Goal: Task Accomplishment & Management: Use online tool/utility

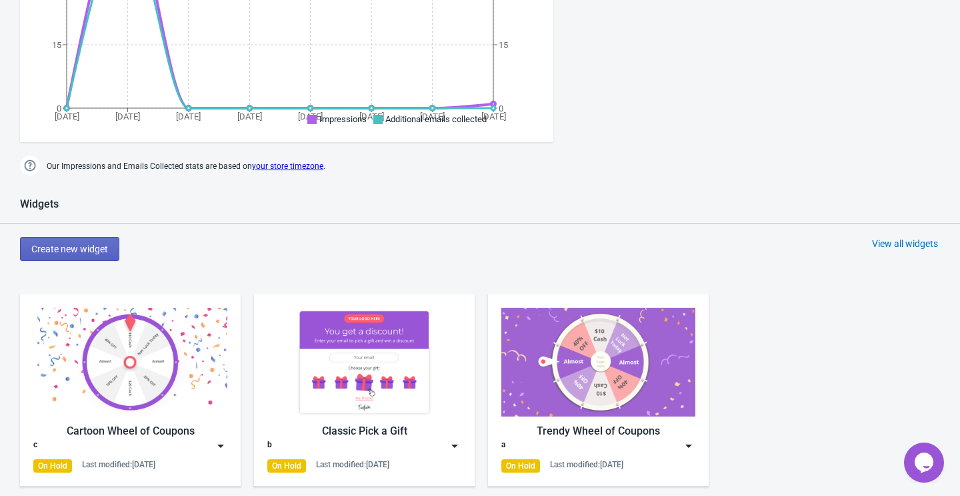
scroll to position [325, 0]
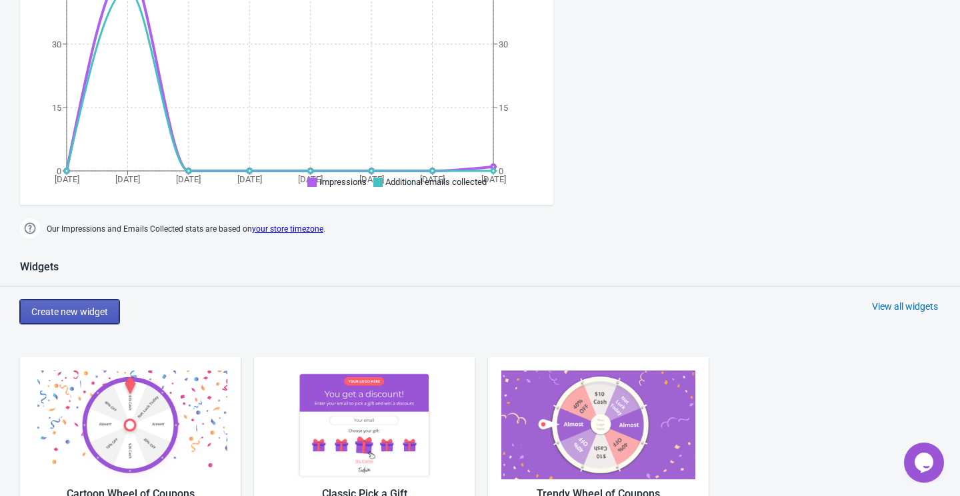
click at [105, 306] on span "Create new widget" at bounding box center [69, 311] width 77 height 11
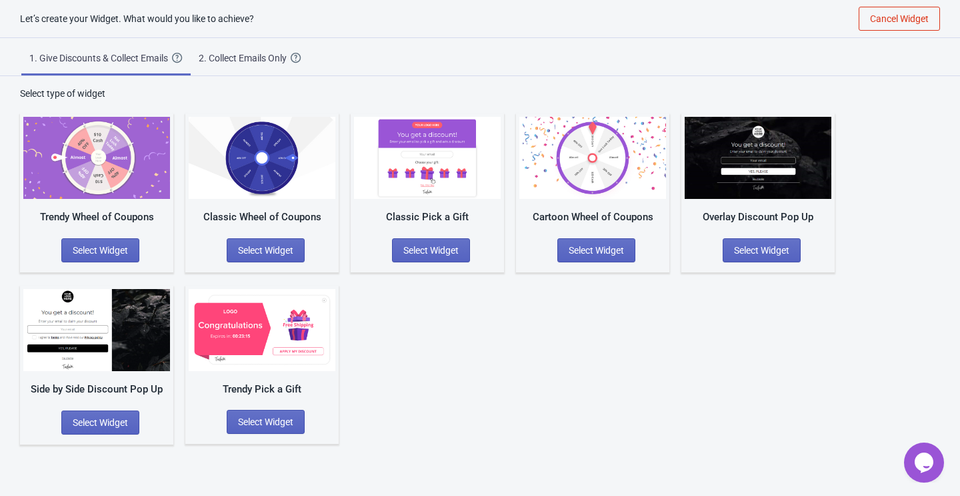
scroll to position [13, 0]
click at [426, 239] on button "Select Widget" at bounding box center [431, 250] width 78 height 24
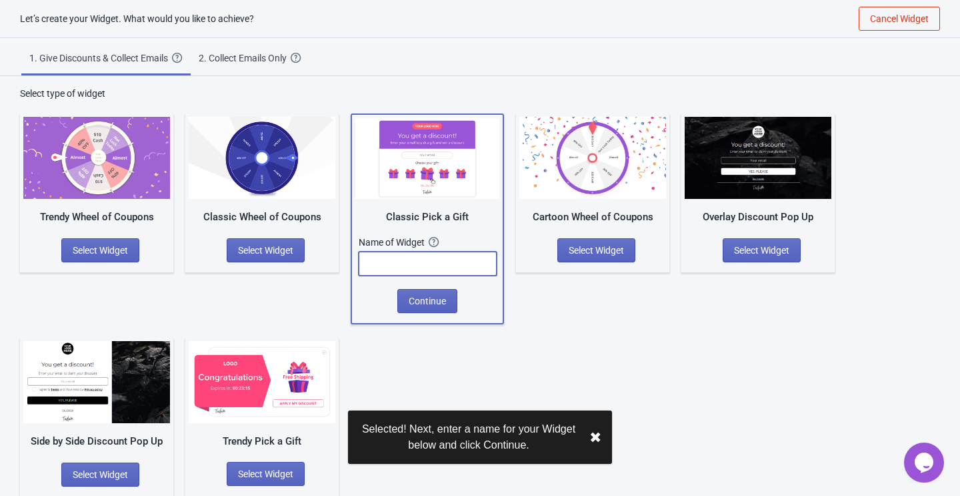
click at [419, 261] on input "text" at bounding box center [428, 263] width 138 height 24
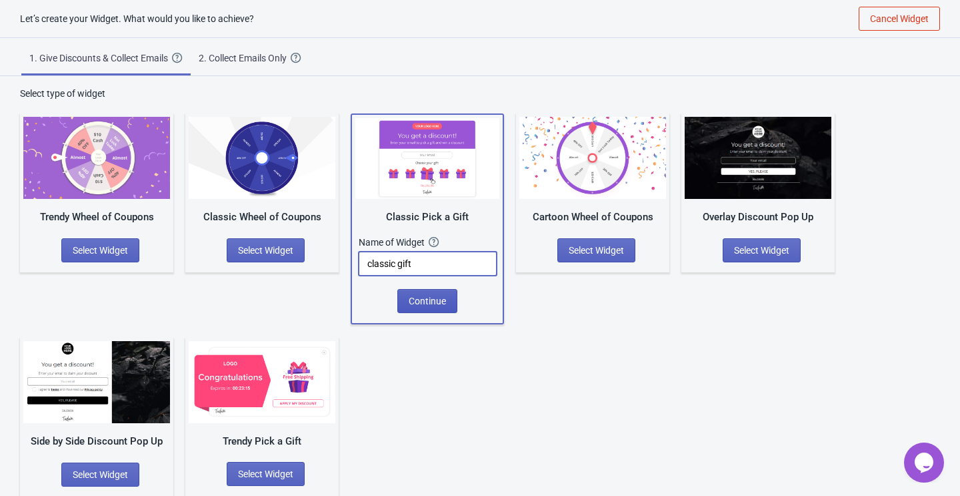
type input "classic gift"
click at [419, 300] on span "Continue" at bounding box center [427, 300] width 37 height 11
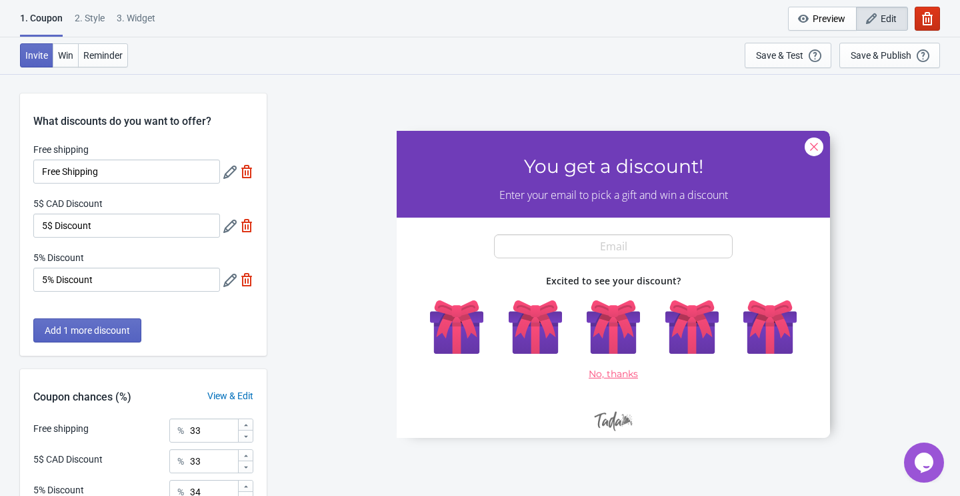
click at [932, 15] on icon "button" at bounding box center [927, 18] width 11 height 13
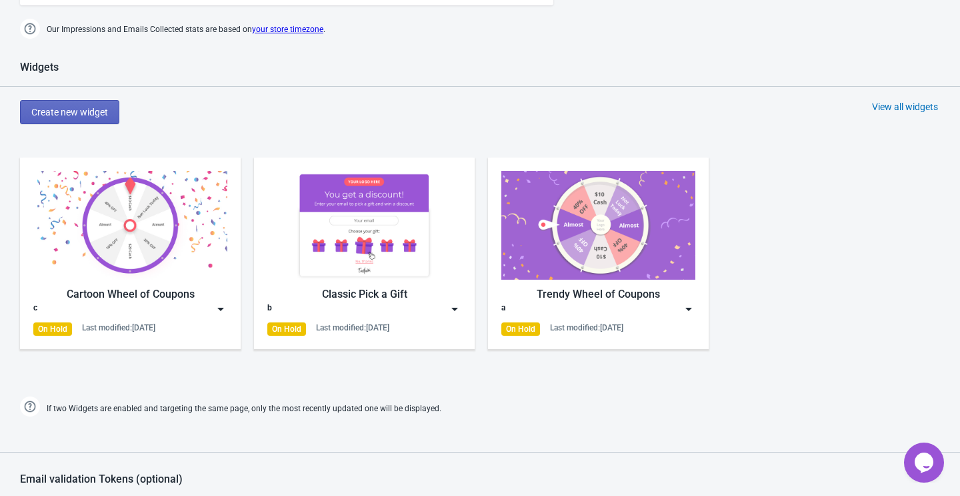
scroll to position [525, 0]
click at [105, 106] on span "Create new widget" at bounding box center [69, 111] width 77 height 11
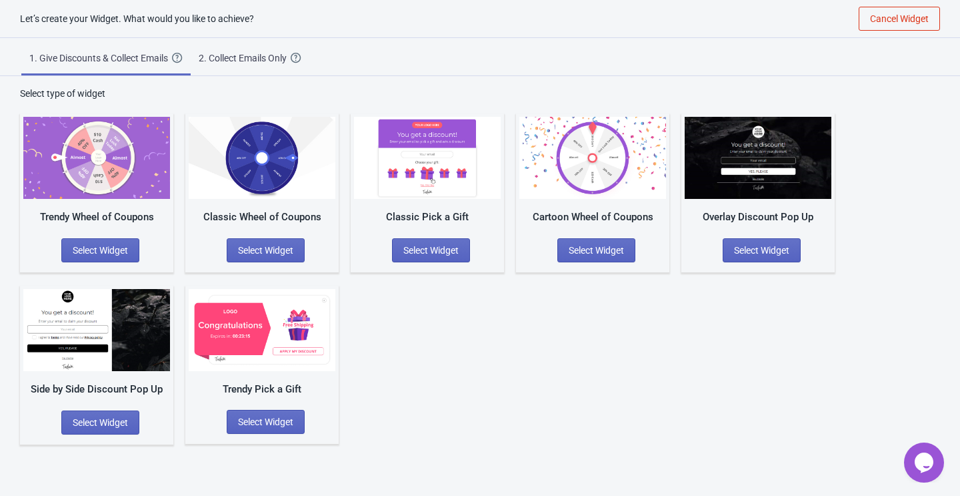
scroll to position [13, 0]
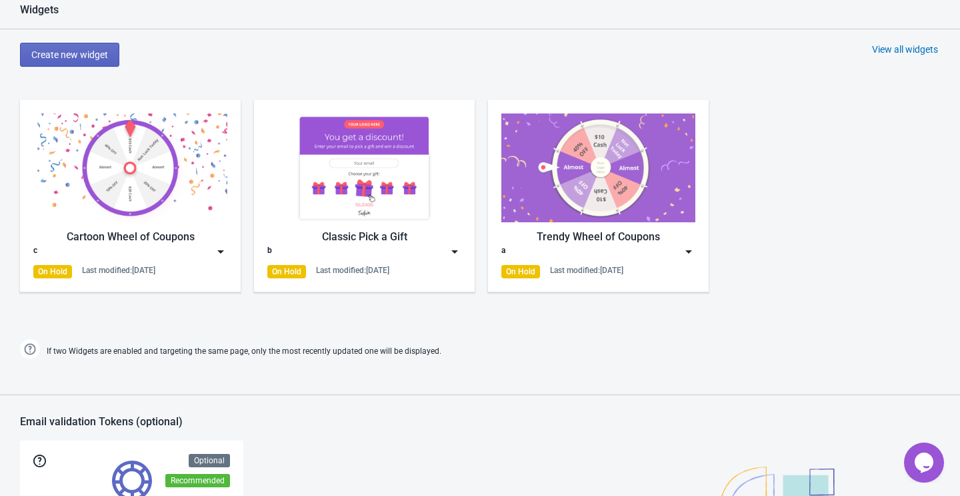
scroll to position [548, 0]
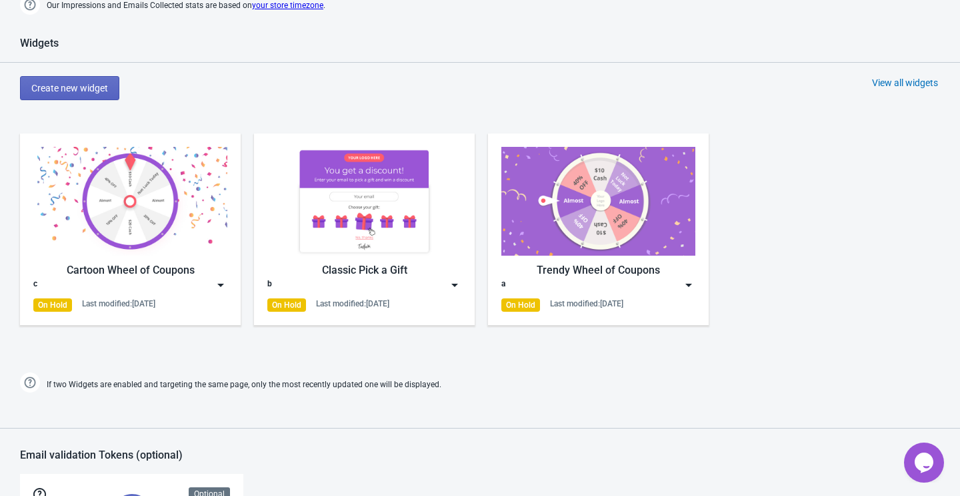
click at [399, 275] on div "Classic Pick a Gift" at bounding box center [364, 270] width 194 height 16
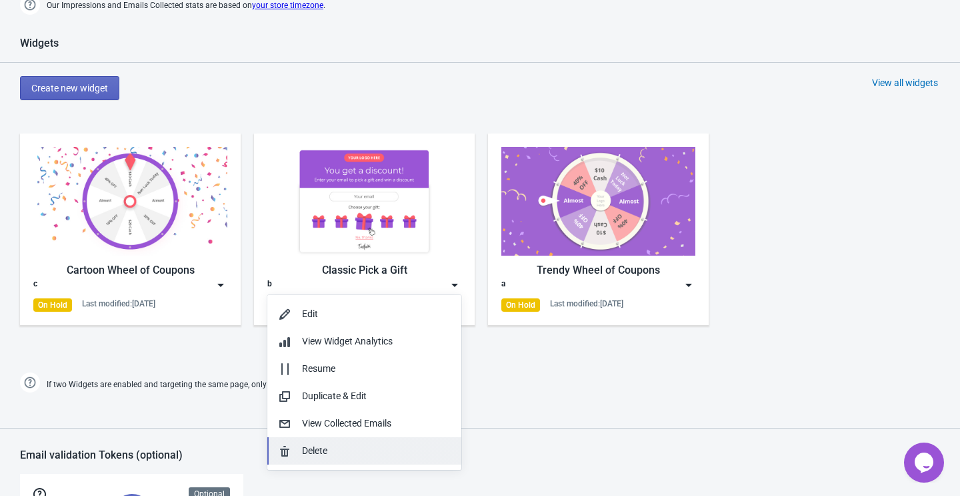
click at [333, 454] on div "Delete" at bounding box center [376, 451] width 149 height 14
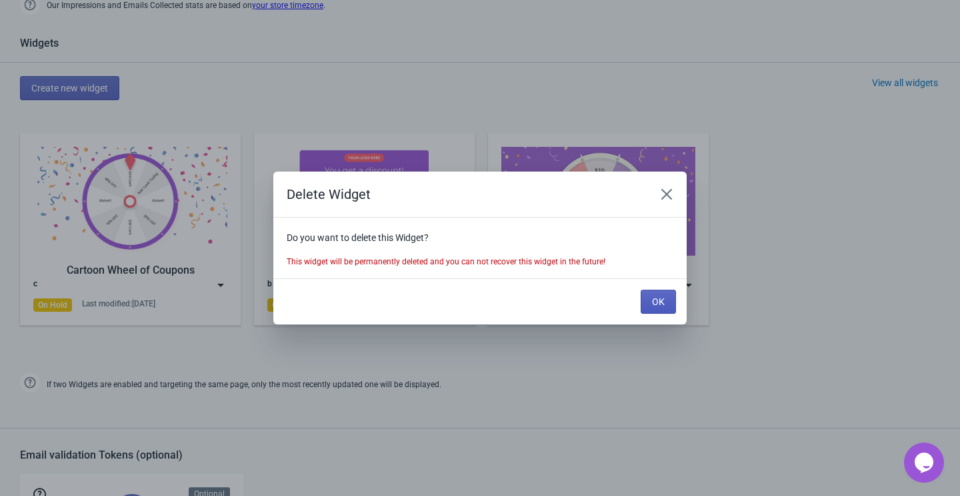
click at [647, 295] on button "OK" at bounding box center [658, 301] width 35 height 24
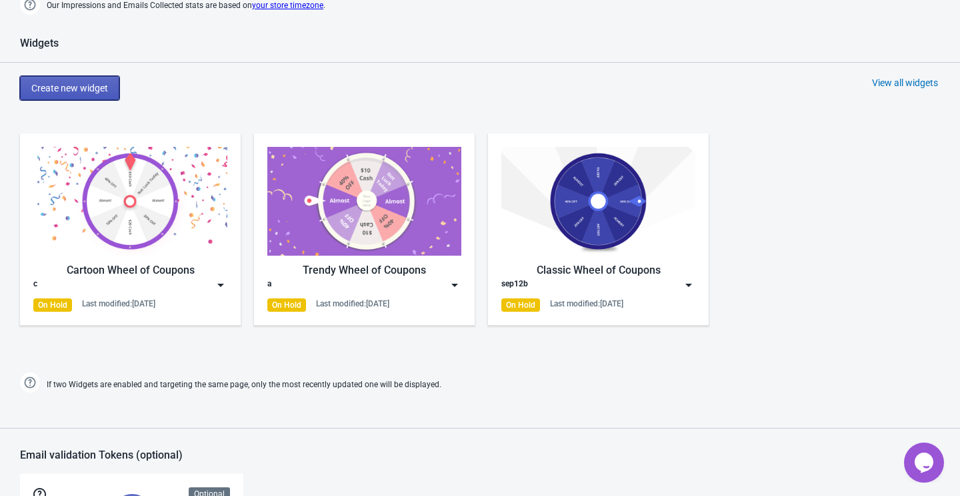
click at [55, 85] on span "Create new widget" at bounding box center [69, 88] width 77 height 11
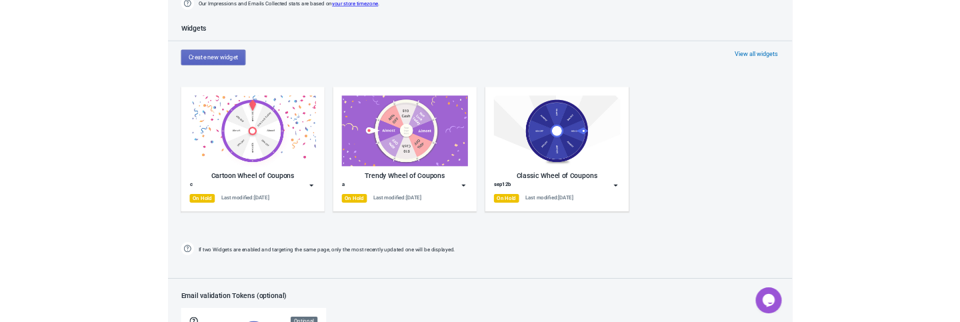
scroll to position [13, 0]
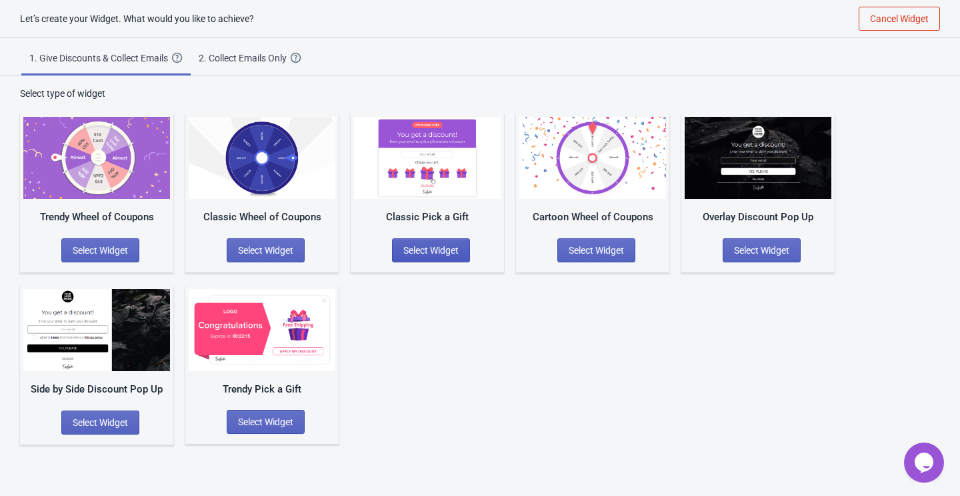
click at [443, 246] on span "Select Widget" at bounding box center [430, 250] width 55 height 11
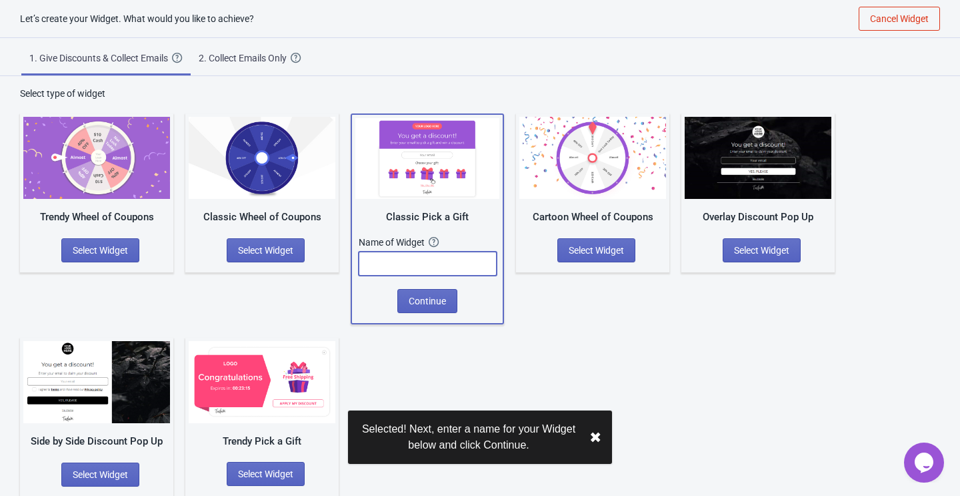
click at [474, 266] on input "text" at bounding box center [428, 263] width 138 height 24
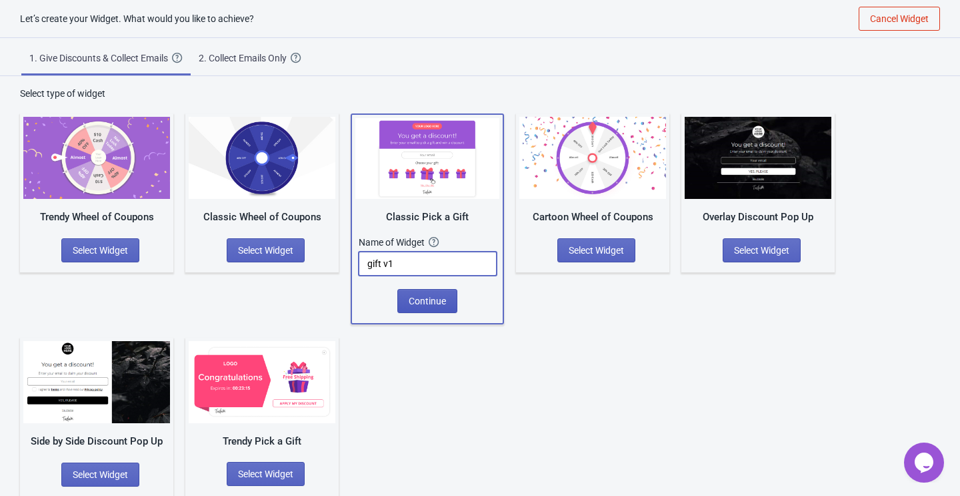
click at [438, 304] on span "Continue" at bounding box center [427, 300] width 37 height 11
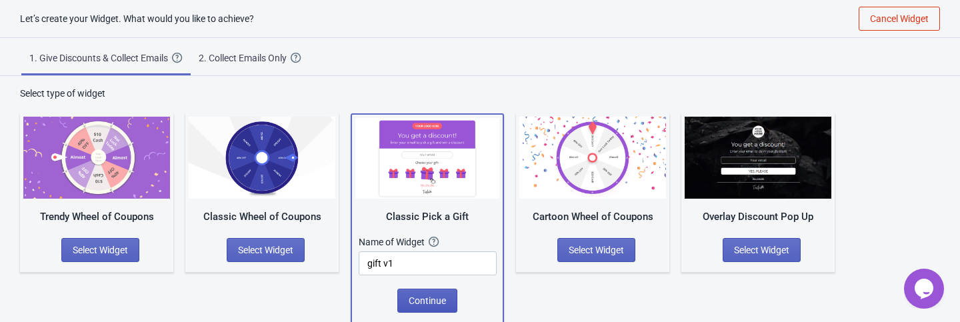
click at [421, 305] on button "Continue" at bounding box center [427, 301] width 60 height 24
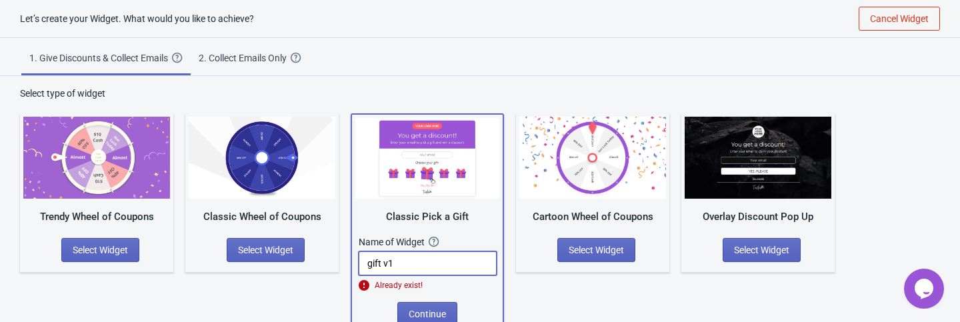
click at [426, 264] on input "gift v1" at bounding box center [428, 263] width 138 height 24
type input "gift v22"
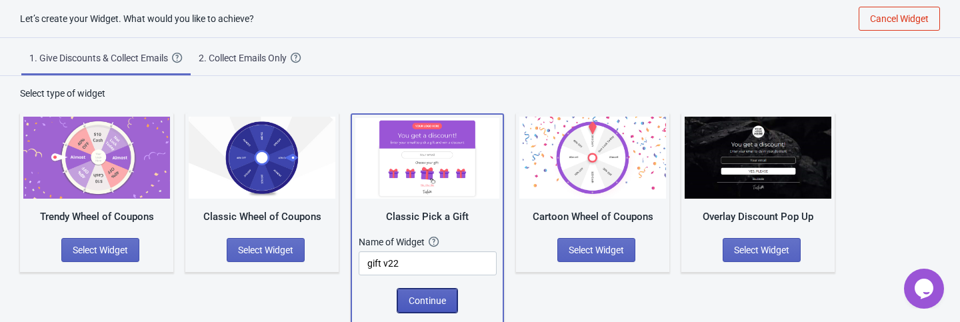
click at [419, 295] on span "Continue" at bounding box center [427, 300] width 37 height 11
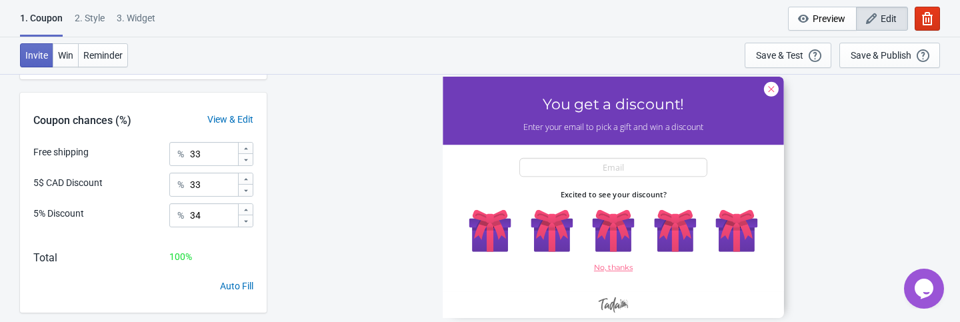
scroll to position [275, 0]
click at [930, 25] on icon "button" at bounding box center [927, 18] width 11 height 13
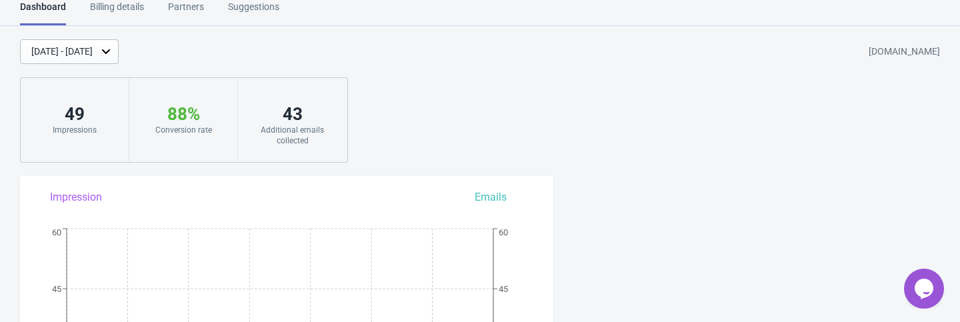
scroll to position [215, 0]
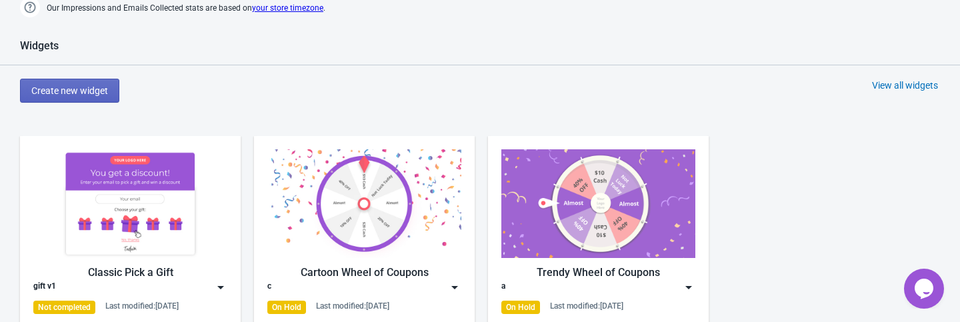
scroll to position [560, 0]
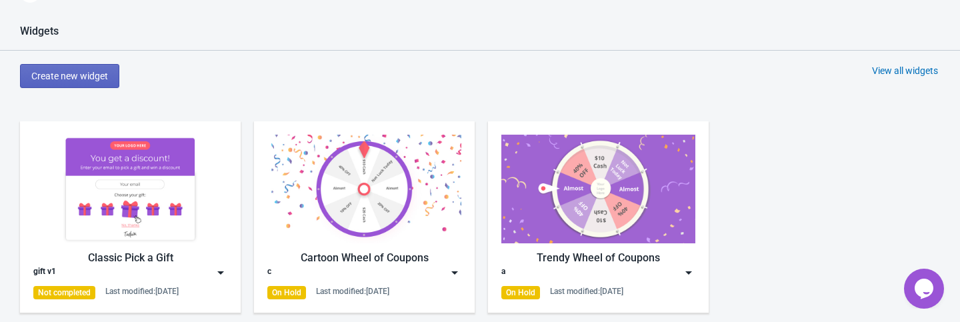
click at [210, 272] on div "gift v1" at bounding box center [130, 272] width 194 height 13
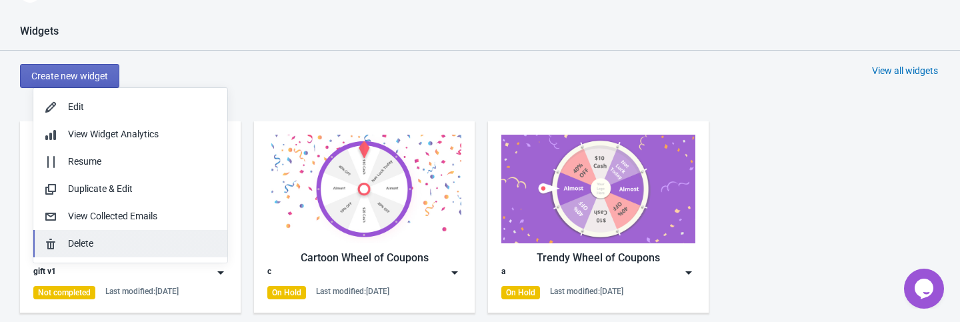
click at [136, 241] on div "Delete" at bounding box center [142, 244] width 149 height 14
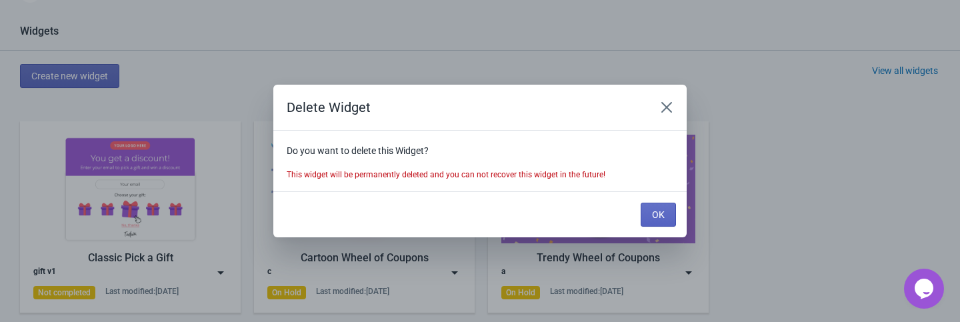
scroll to position [0, 0]
click at [664, 219] on span "OK" at bounding box center [658, 214] width 13 height 11
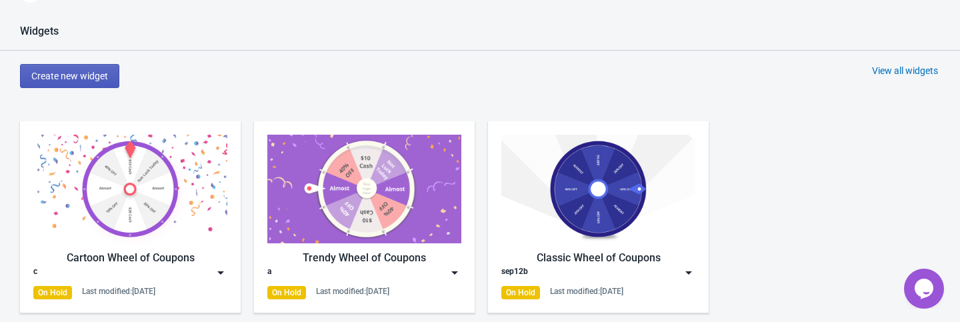
click at [63, 73] on span "Create new widget" at bounding box center [69, 76] width 77 height 11
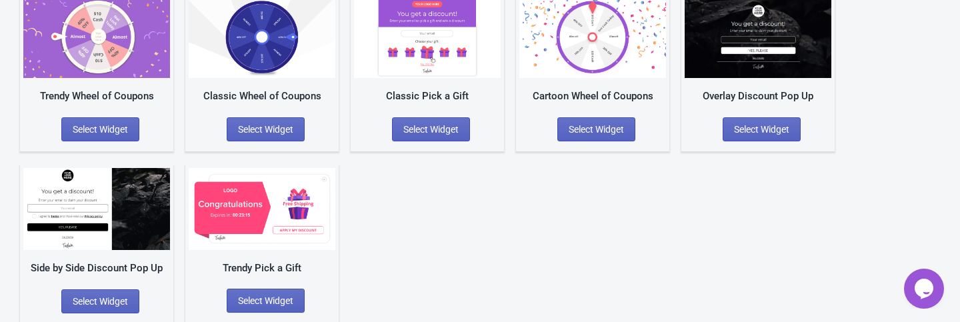
scroll to position [134, 0]
click at [421, 137] on button "Select Widget" at bounding box center [431, 129] width 78 height 24
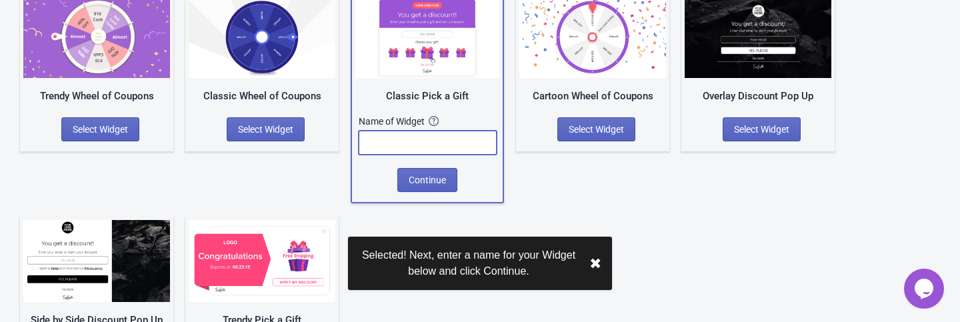
click at [421, 137] on input "text" at bounding box center [428, 143] width 138 height 24
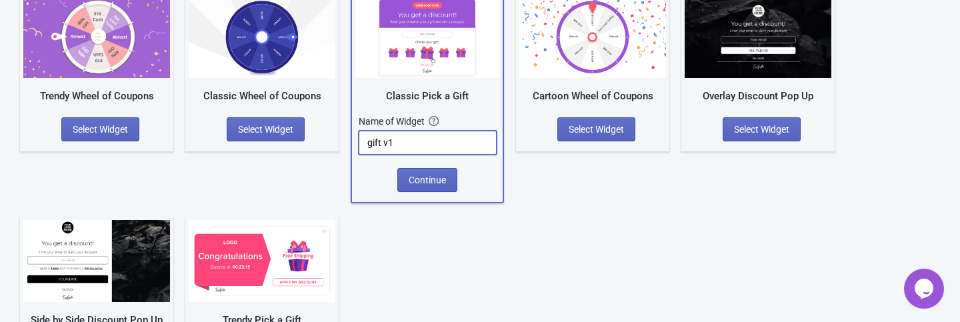
type input "gift v1"
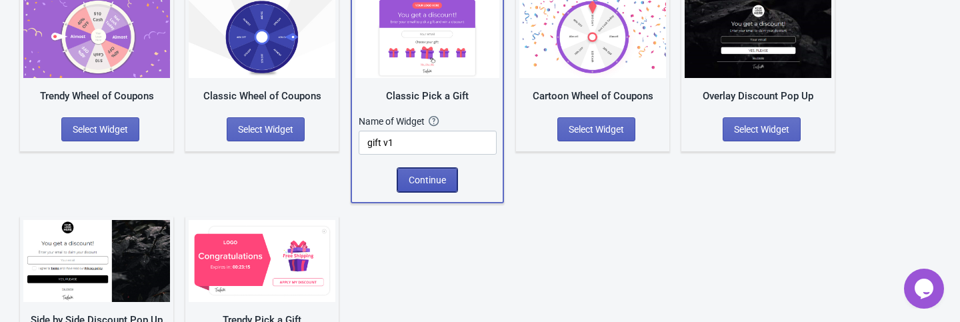
click at [426, 179] on span "Continue" at bounding box center [427, 180] width 37 height 11
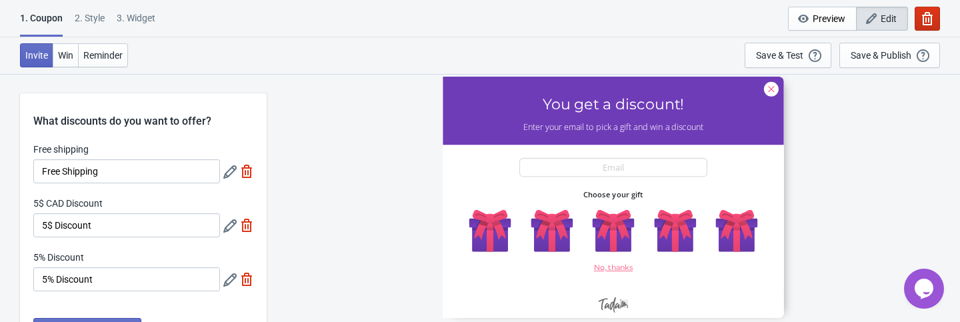
click at [919, 18] on button "button" at bounding box center [927, 19] width 25 height 24
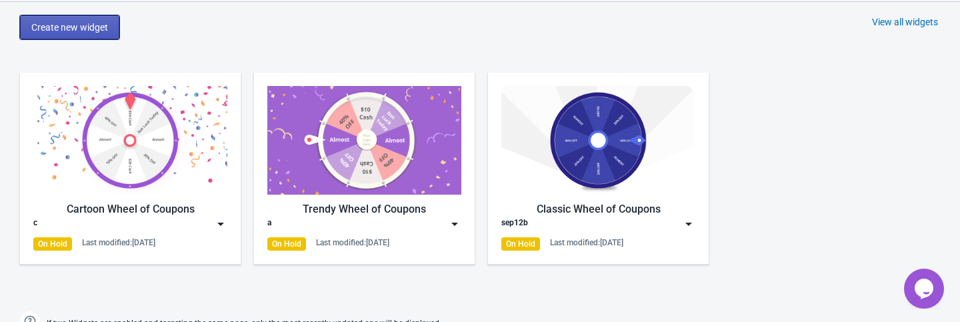
click at [92, 22] on span "Create new widget" at bounding box center [69, 27] width 77 height 11
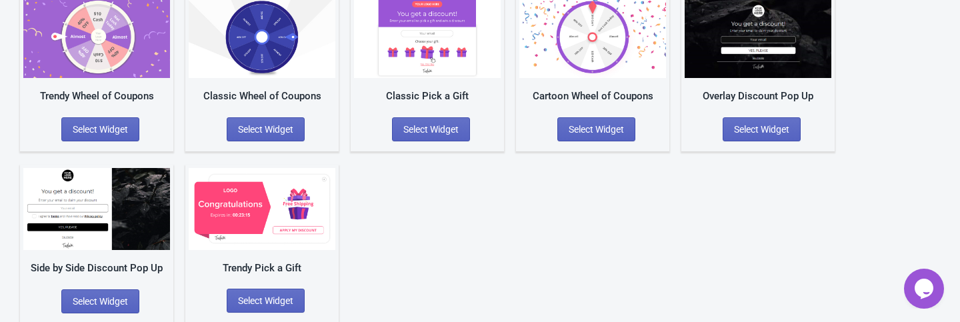
scroll to position [134, 0]
click at [259, 291] on button "Select Widget" at bounding box center [266, 301] width 78 height 24
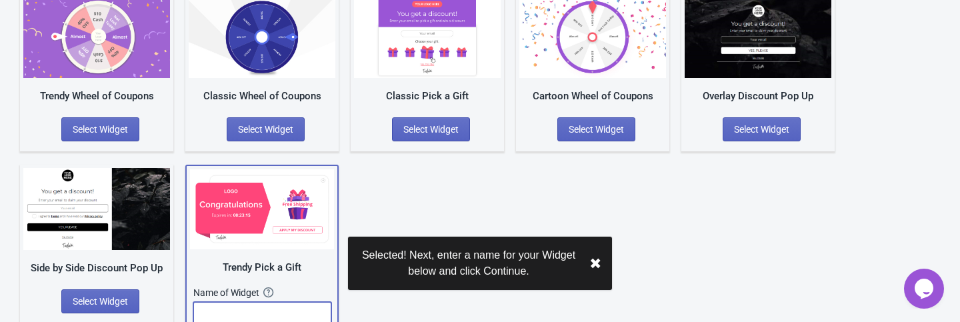
click at [257, 305] on input "text" at bounding box center [262, 314] width 138 height 24
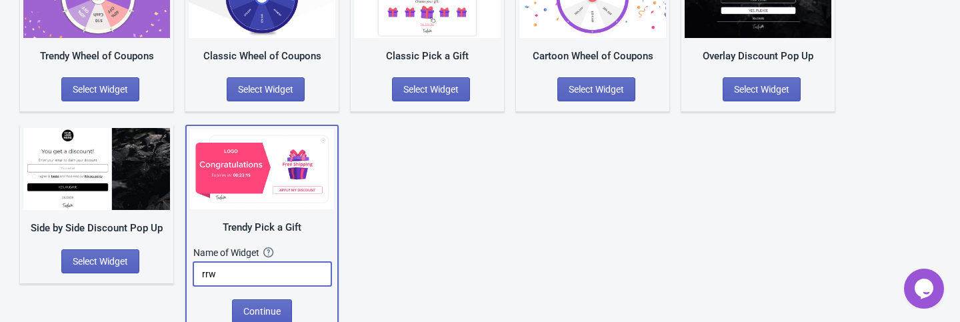
scroll to position [186, 0]
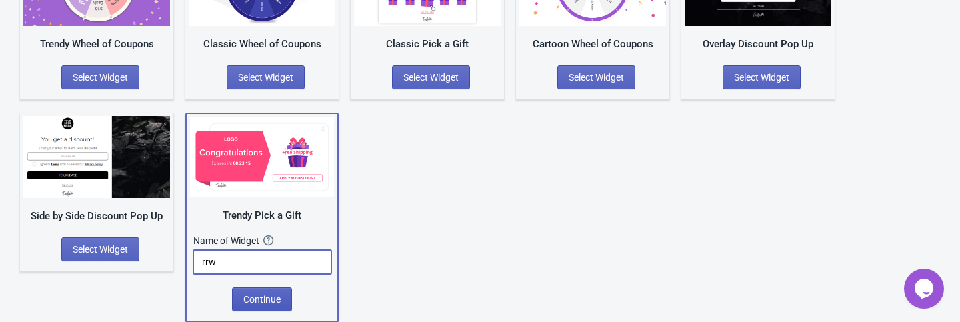
type input "rrw"
click at [254, 300] on span "Continue" at bounding box center [261, 299] width 37 height 11
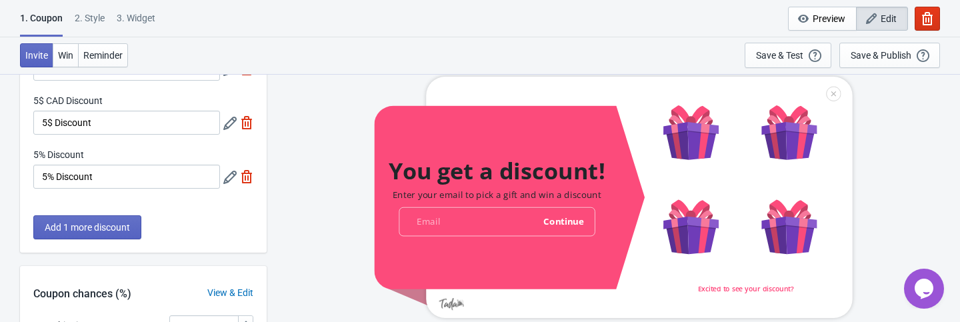
scroll to position [304, 0]
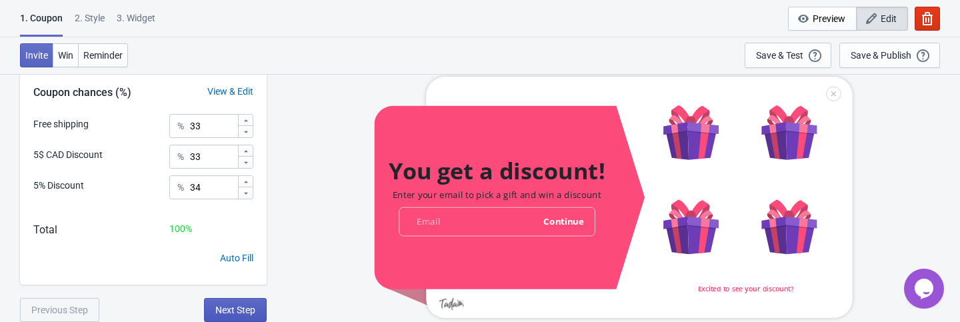
click at [244, 305] on span "Next Step" at bounding box center [235, 310] width 40 height 11
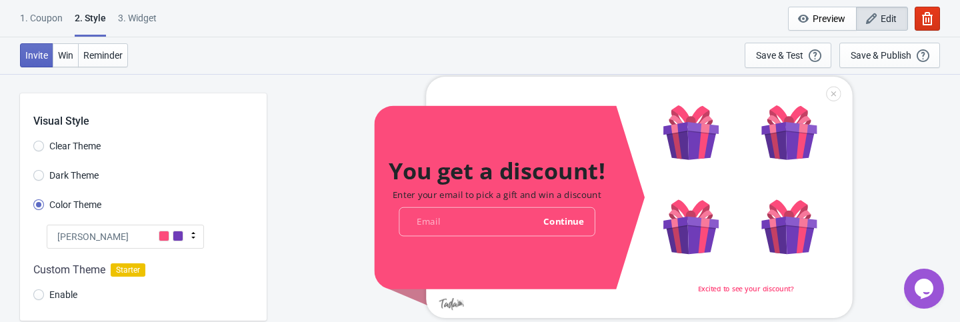
click at [141, 19] on div "3. Widget" at bounding box center [137, 22] width 39 height 23
select select "once"
select select "1"
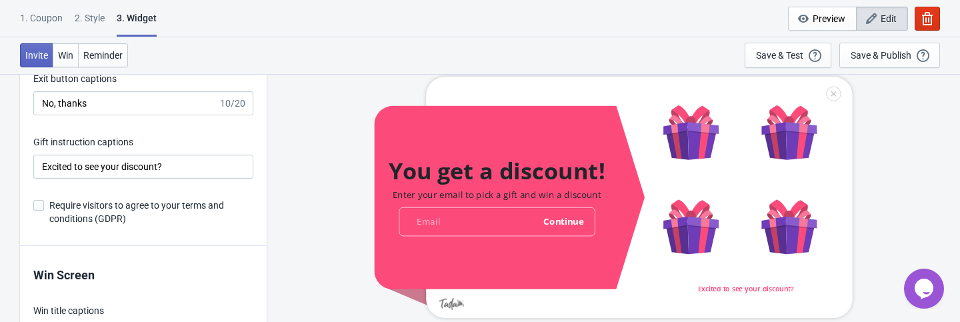
scroll to position [2430, 0]
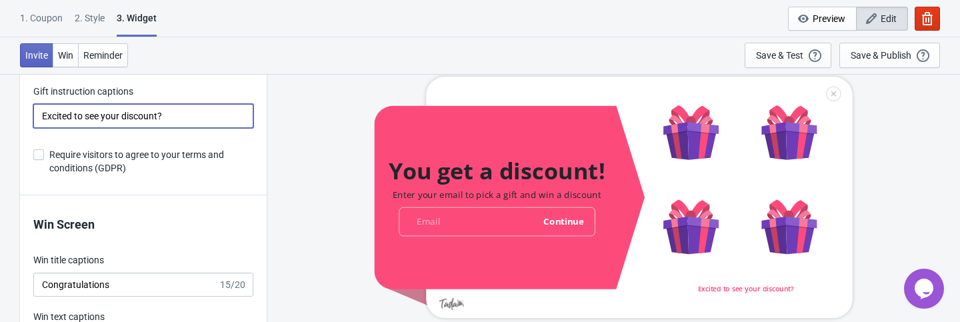
click at [175, 114] on input "Excited to see your discount?" at bounding box center [143, 116] width 220 height 24
type input "Excited to see your discountwddasdasd"
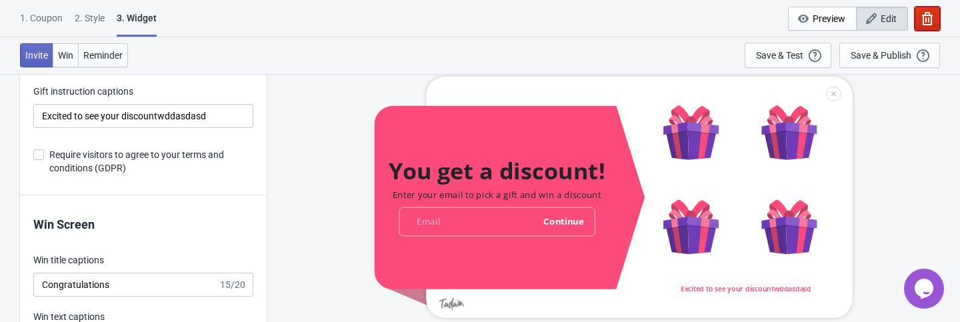
click at [935, 17] on button "button" at bounding box center [927, 19] width 25 height 24
